Goal: Find specific page/section

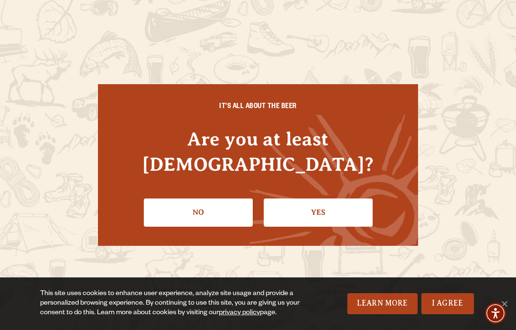
click at [327, 200] on link "Yes" at bounding box center [318, 212] width 109 height 28
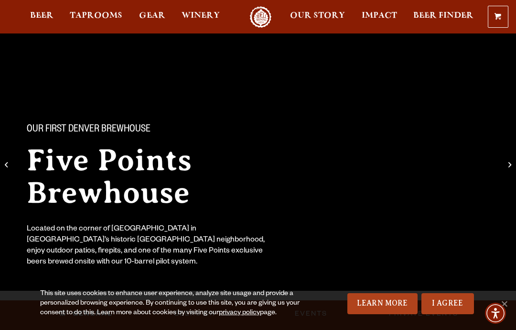
click at [110, 11] on link "Taprooms" at bounding box center [96, 17] width 65 height 22
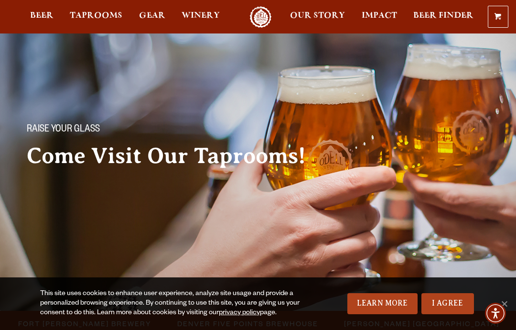
click at [292, 316] on span "Denver Five Points Brewhouse" at bounding box center [247, 323] width 141 height 14
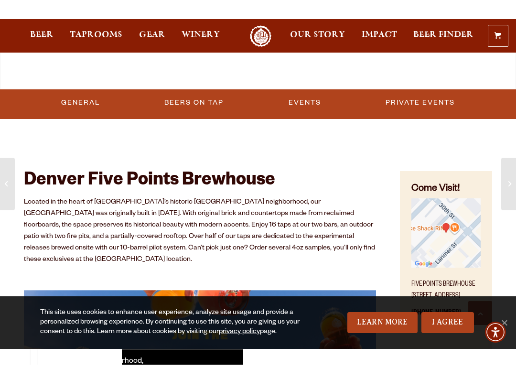
scroll to position [381, 0]
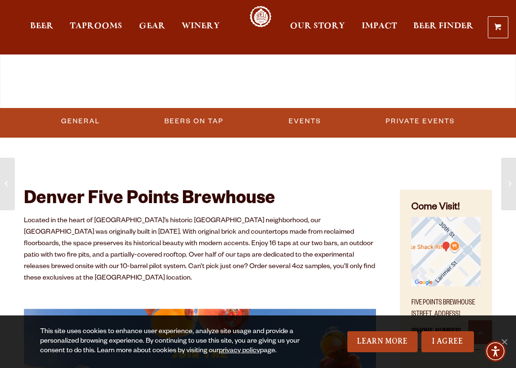
click at [211, 123] on link "Beers on Tap" at bounding box center [194, 121] width 67 height 22
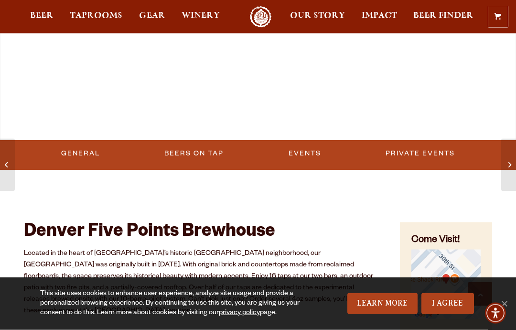
scroll to position [342, 0]
